Goal: Transaction & Acquisition: Obtain resource

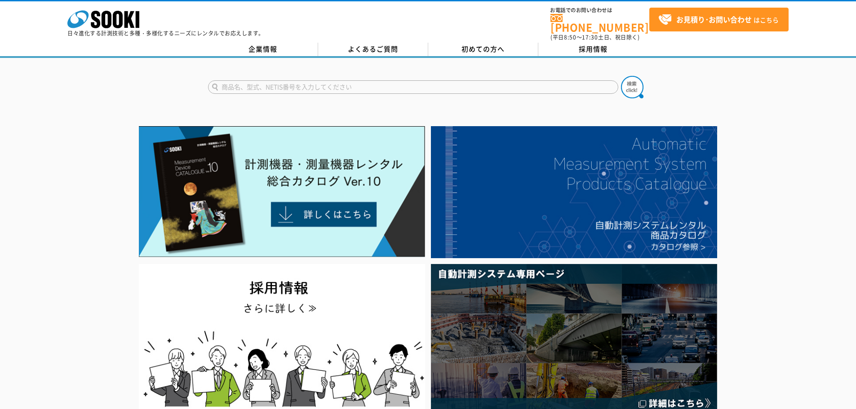
click at [375, 80] on input "text" at bounding box center [413, 86] width 410 height 13
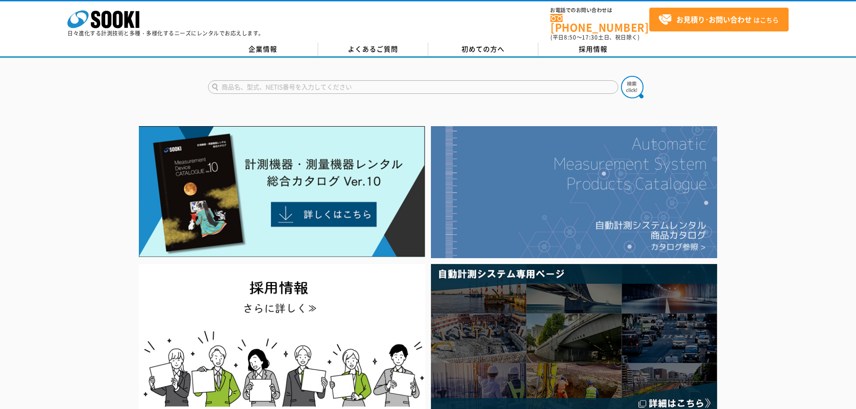
type input "商品名、型式、NETIS番号を入力してください"
click at [596, 225] on img at bounding box center [574, 192] width 286 height 132
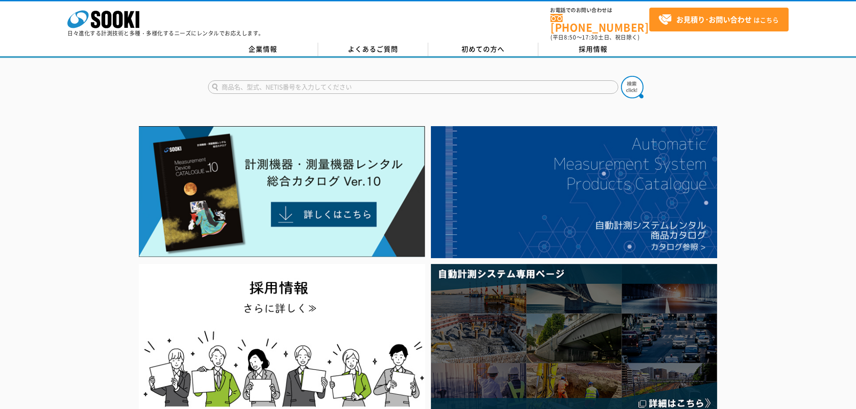
click at [427, 80] on input "text" at bounding box center [413, 86] width 410 height 13
type input "s"
type input "ソーキクラウド"
click at [621, 76] on button at bounding box center [632, 87] width 22 height 22
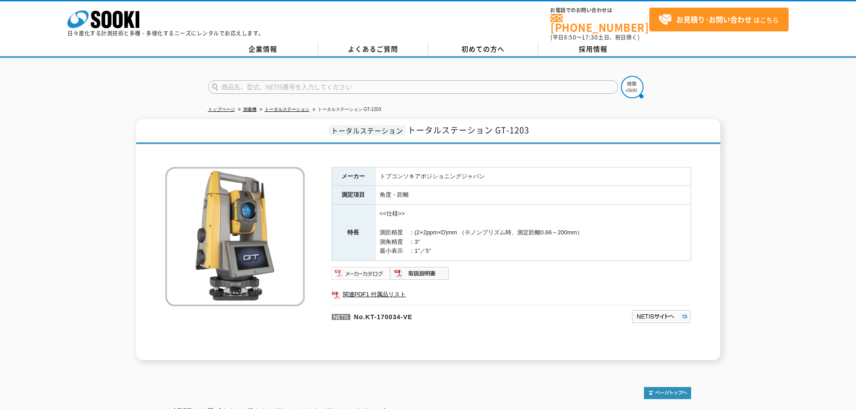
click at [364, 273] on img at bounding box center [361, 274] width 59 height 14
drag, startPoint x: 635, startPoint y: 138, endPoint x: 550, endPoint y: 1, distance: 161.7
click at [635, 138] on h1 "トータルステーション トータルステーション GT-1203" at bounding box center [428, 131] width 584 height 25
click at [349, 271] on img at bounding box center [361, 274] width 59 height 14
click at [229, 107] on link "トップページ" at bounding box center [221, 109] width 27 height 5
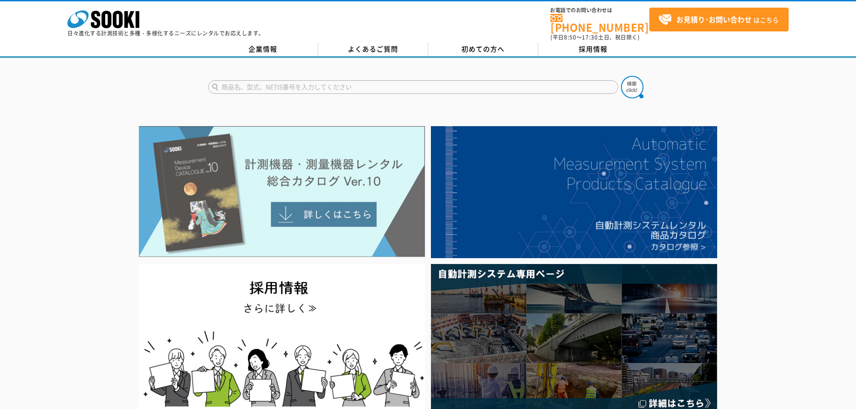
click at [329, 206] on img at bounding box center [282, 191] width 286 height 131
